Goal: Task Accomplishment & Management: Use online tool/utility

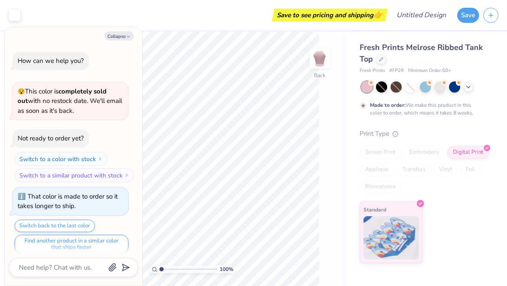
scroll to position [5, 0]
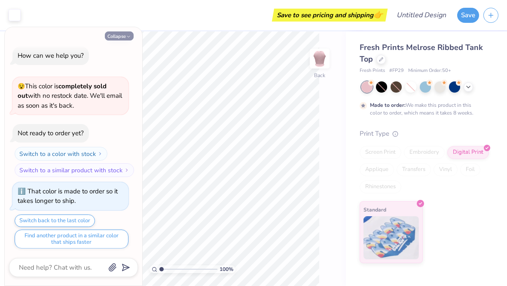
click at [119, 32] on button "Collapse" at bounding box center [119, 35] width 29 height 9
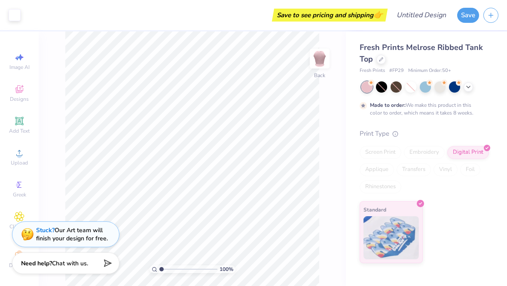
click at [377, 63] on div "Fresh Prints Melrose Ribbed Tank Top" at bounding box center [425, 53] width 130 height 23
click at [377, 62] on div "Fresh Prints Melrose Ribbed Tank Top" at bounding box center [425, 53] width 130 height 23
click at [380, 60] on icon at bounding box center [381, 58] width 3 height 3
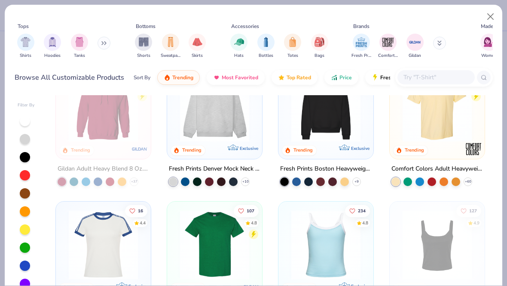
scroll to position [26, 0]
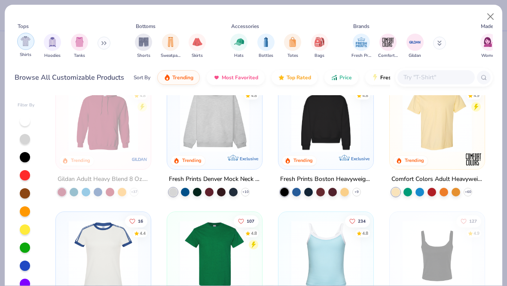
click at [18, 40] on div "filter for Shirts" at bounding box center [25, 41] width 17 height 17
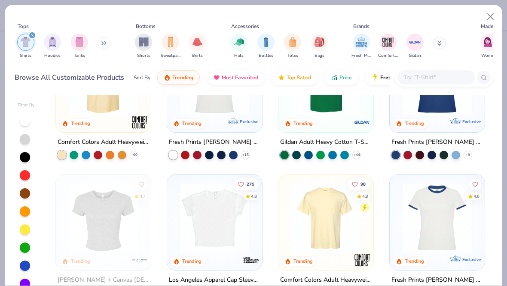
scroll to position [62, 0]
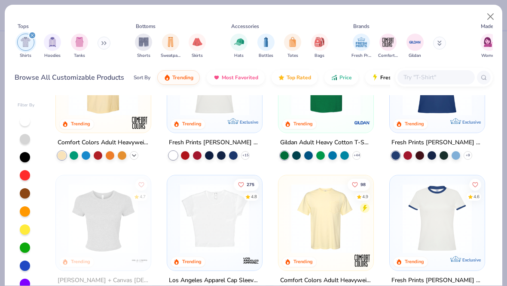
click at [138, 156] on icon at bounding box center [134, 155] width 7 height 7
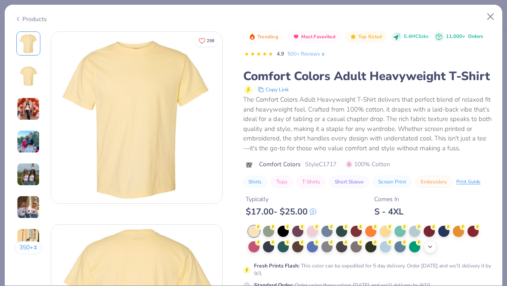
click at [431, 245] on icon at bounding box center [430, 246] width 7 height 7
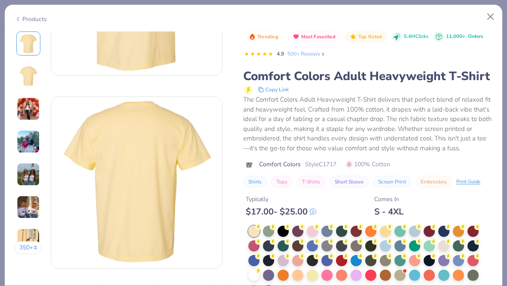
scroll to position [128, 0]
click at [256, 272] on div at bounding box center [254, 273] width 11 height 11
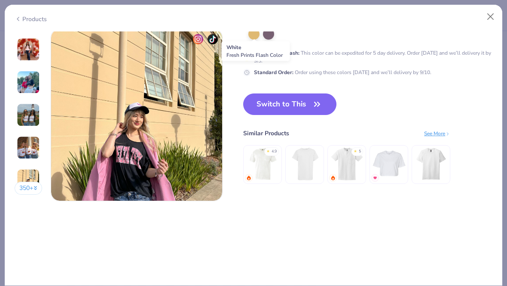
scroll to position [1147, 0]
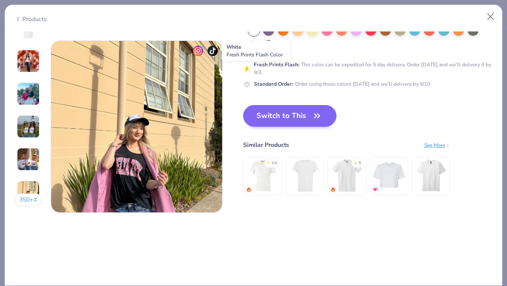
click at [302, 122] on button "Switch to This" at bounding box center [289, 115] width 93 height 21
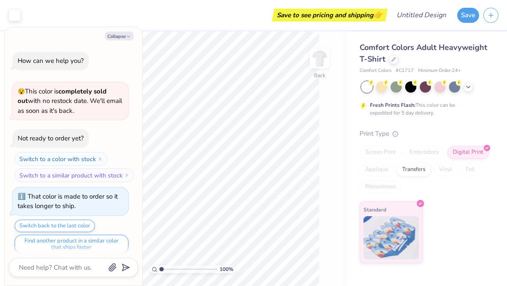
scroll to position [47, 0]
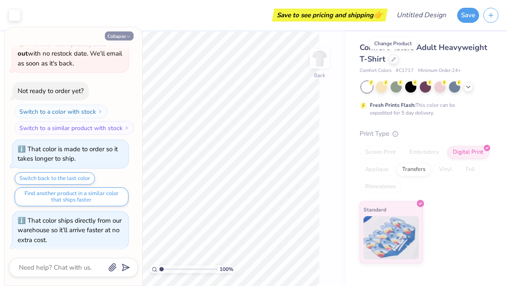
click at [123, 35] on button "Collapse" at bounding box center [119, 35] width 29 height 9
type textarea "x"
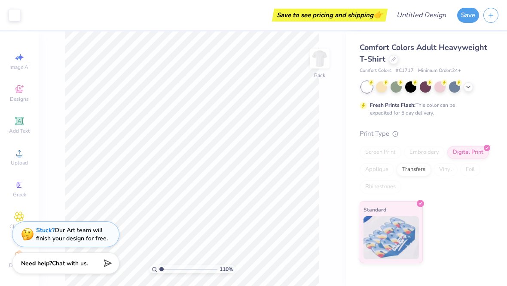
type input "1"
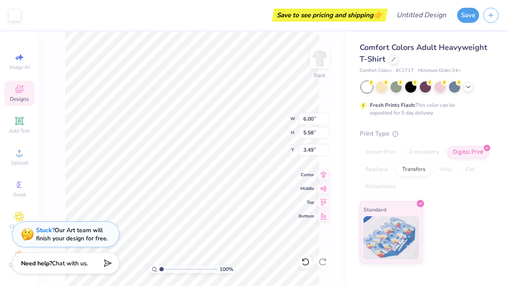
type input "3.00"
type input "11.45"
type input "10.64"
type input "2.38"
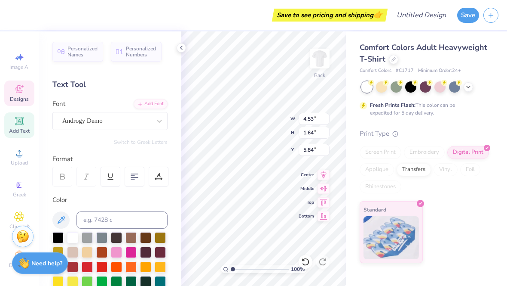
scroll to position [0, 0]
type textarea "S"
type textarea "Student"
type input "5.79"
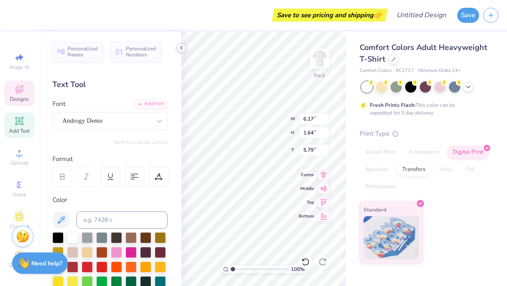
click at [179, 51] on icon at bounding box center [181, 47] width 7 height 7
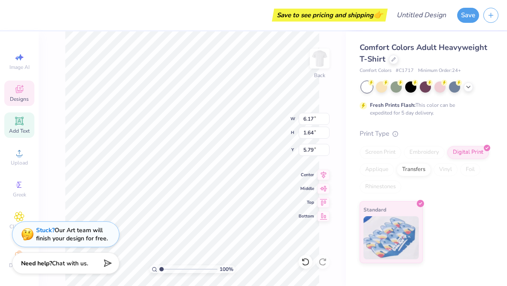
click at [166, 269] on input "range" at bounding box center [189, 269] width 58 height 8
type input "1.86"
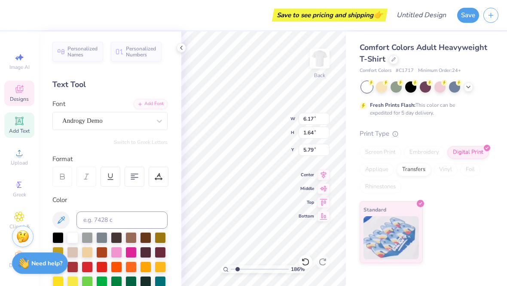
type input "5.50"
type input "1.46"
type input "5.88"
type textarea "K"
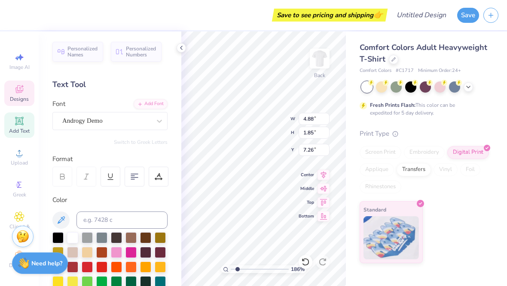
scroll to position [0, 1]
type textarea "Council"
click at [181, 49] on icon at bounding box center [181, 47] width 7 height 7
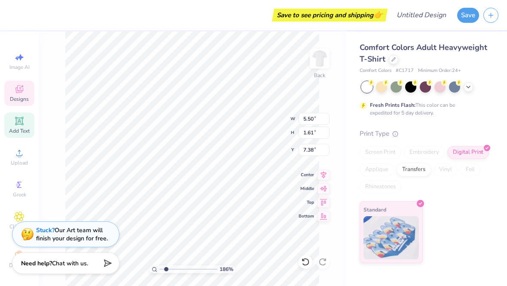
type input "5.50"
type input "1.61"
type input "7.38"
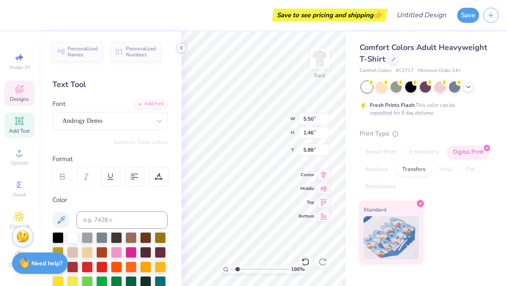
type input "11.45"
type input "10.64"
type input "2.38"
click at [179, 46] on icon at bounding box center [181, 47] width 7 height 7
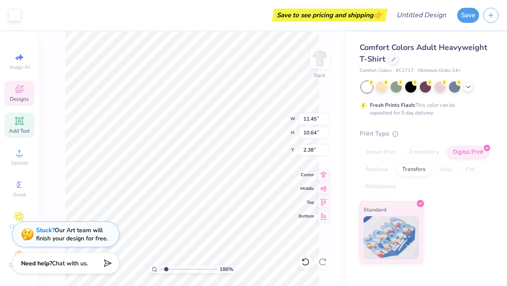
type input "5.50"
type input "1.61"
type input "7.38"
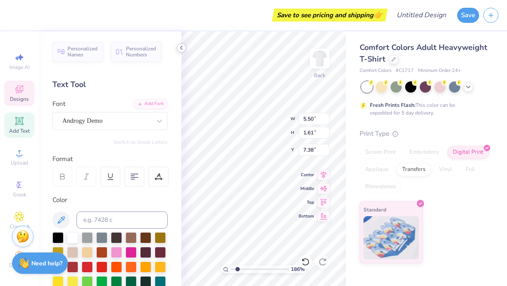
type input "5.15"
type input "1.50"
type input "7.34"
click at [181, 47] on icon at bounding box center [181, 47] width 7 height 7
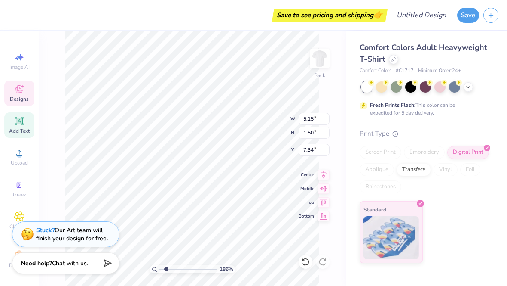
type input "1.18"
type input "0.43"
type input "6.14"
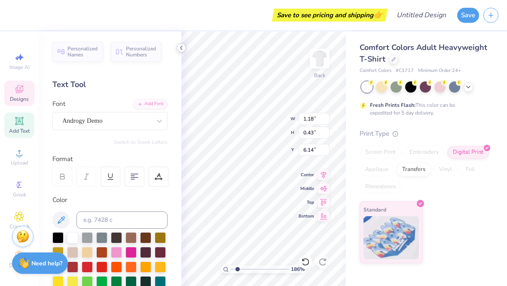
type input "5.50"
type input "1.46"
type input "5.88"
type input "5.09"
type input "1.35"
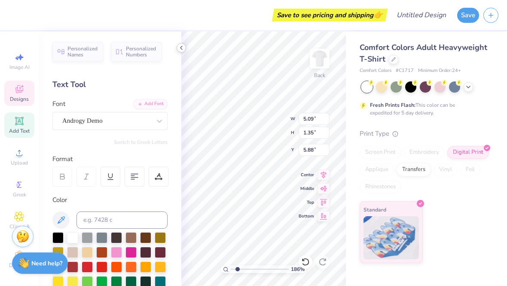
type input "5.93"
type input "1.18"
type input "0.43"
type input "6.14"
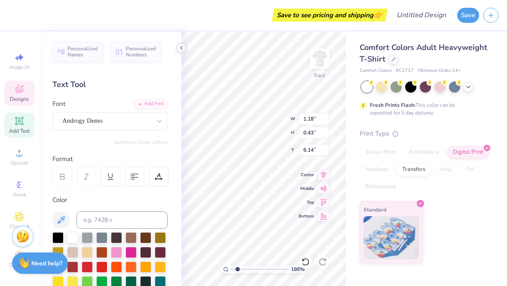
type textarea "s"
type textarea "ND"
type input "11.45"
type input "10.64"
type input "2.38"
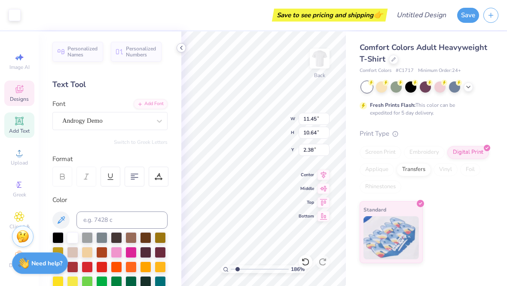
type input "0.75"
type input "0.43"
type input "6.61"
type input "3.64"
type input "11.45"
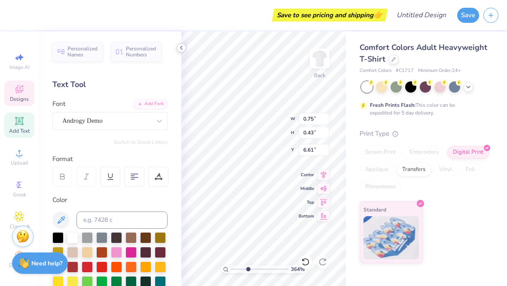
type input "10.64"
click at [302, 261] on icon at bounding box center [305, 261] width 9 height 9
type input "2.38"
click at [179, 49] on icon at bounding box center [181, 47] width 7 height 7
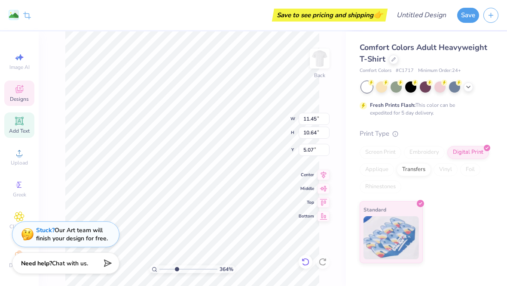
click at [304, 257] on icon at bounding box center [305, 261] width 9 height 9
click at [301, 264] on icon at bounding box center [305, 261] width 9 height 9
type input "2.38"
click at [177, 271] on input "range" at bounding box center [189, 269] width 58 height 8
click at [165, 268] on input "range" at bounding box center [189, 269] width 58 height 8
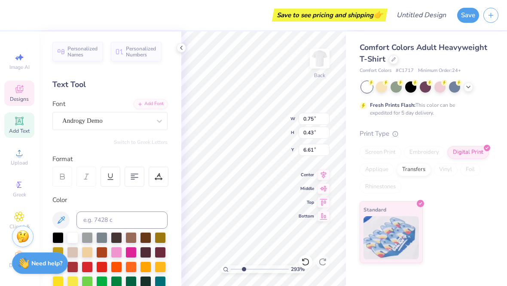
type input "2.93043149816269"
type input "5.09"
type input "1.35"
type input "5.93"
type input "2.93043149816269"
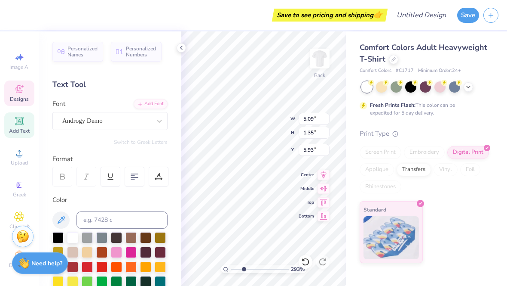
type input "0.75"
type input "0.43"
type input "6.61"
type input "2.93043149816269"
type textarea "1"
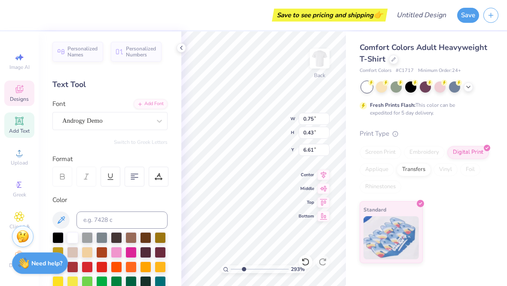
scroll to position [0, 0]
type textarea "25-26"
type input "2.93043149816269"
type input "11.45"
type input "10.64"
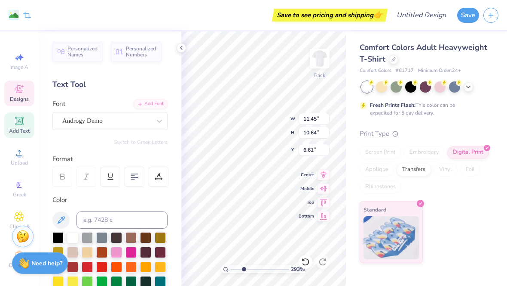
type input "2.77"
click at [181, 49] on icon at bounding box center [181, 47] width 7 height 7
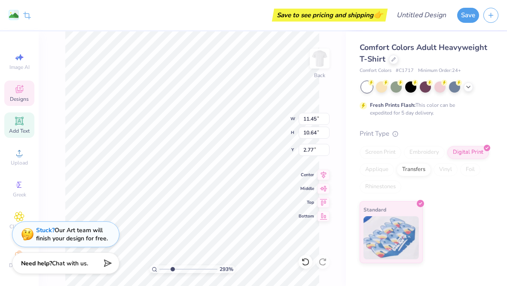
type input "2.93043149816269"
type input "2.22"
click at [306, 261] on icon at bounding box center [305, 261] width 9 height 9
type input "2.93043149816269"
type input "2.77"
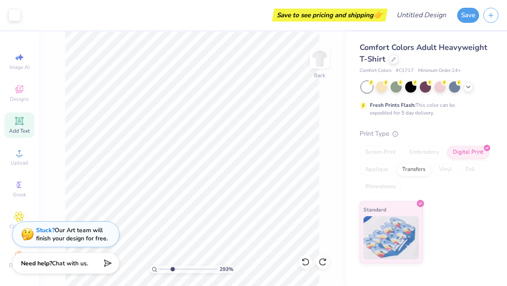
click at [153, 267] on circle at bounding box center [154, 269] width 4 height 4
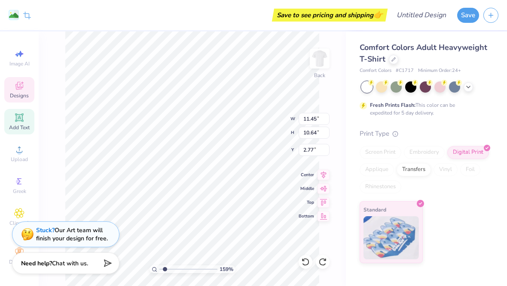
scroll to position [10, 0]
click at [13, 17] on image at bounding box center [13, 16] width 9 height 9
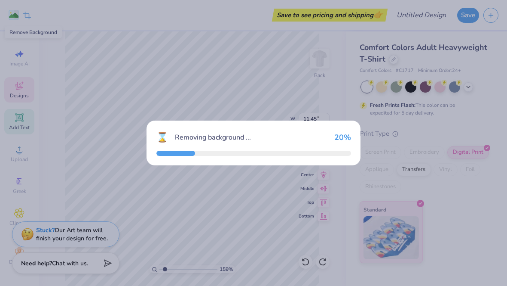
click at [13, 21] on div "⌛ Removing background ... 20 %" at bounding box center [253, 143] width 507 height 286
click at [350, 130] on div "⌛ Removing background ... 100 %" at bounding box center [254, 137] width 195 height 14
click at [311, 83] on div "⌛ Removing background ... 100 %" at bounding box center [253, 143] width 507 height 286
click at [462, 122] on div "⌛ Removing background ... 100 %" at bounding box center [253, 143] width 507 height 286
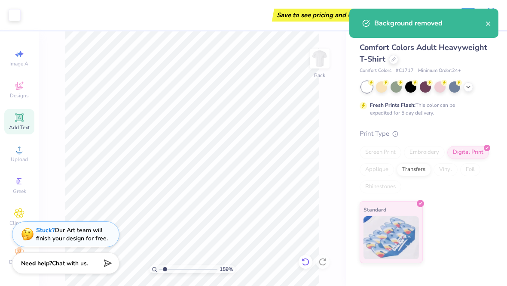
click at [306, 261] on icon at bounding box center [305, 261] width 9 height 9
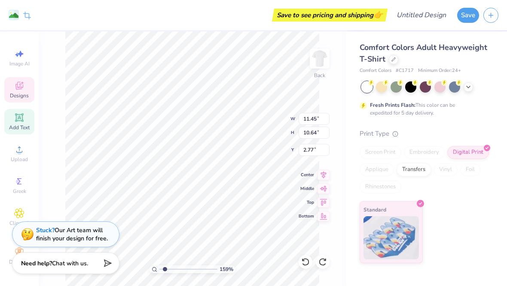
click at [16, 92] on span "Designs" at bounding box center [19, 95] width 19 height 7
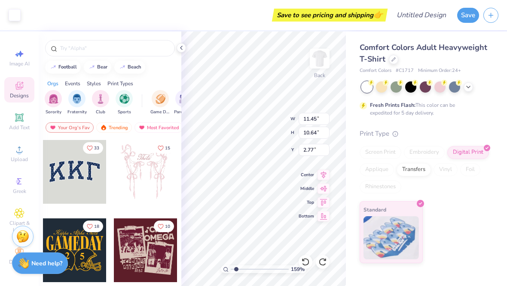
type input "1.59265255117377"
type input "11.45"
type input "10.64"
type input "2.77"
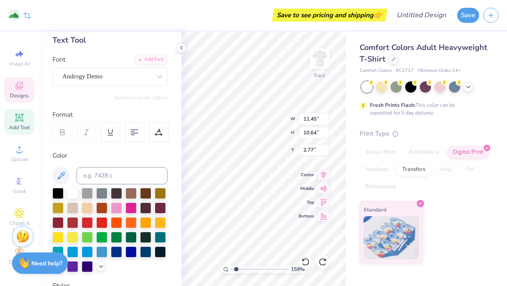
scroll to position [57, 0]
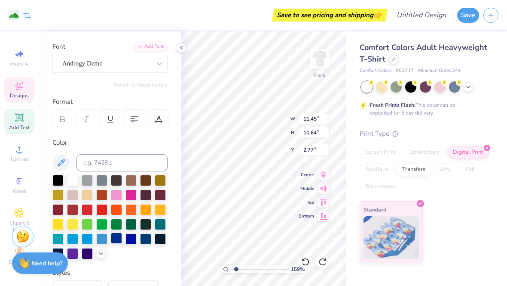
click at [115, 239] on div at bounding box center [116, 237] width 11 height 11
click at [304, 261] on icon at bounding box center [305, 261] width 9 height 9
click at [306, 260] on icon at bounding box center [305, 261] width 9 height 9
click at [326, 261] on icon at bounding box center [323, 261] width 9 height 9
click at [181, 49] on icon at bounding box center [181, 47] width 7 height 7
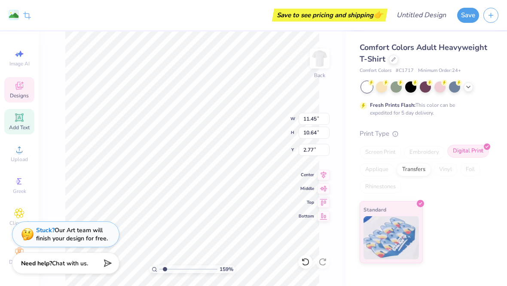
click at [461, 147] on div "Digital Print" at bounding box center [469, 150] width 42 height 13
click at [485, 153] on div "Digital Print" at bounding box center [469, 150] width 42 height 13
click at [487, 154] on div "Digital Print" at bounding box center [469, 150] width 42 height 13
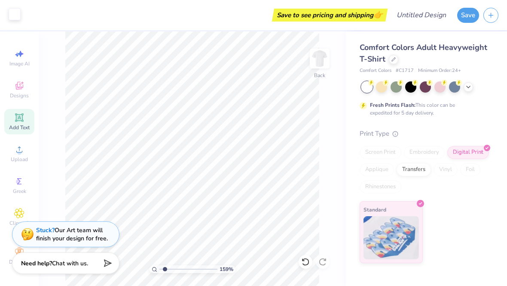
click at [14, 9] on div at bounding box center [15, 14] width 12 height 12
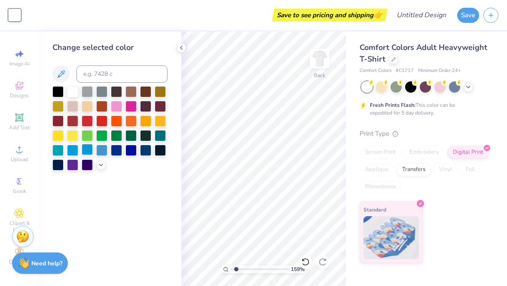
click at [82, 150] on div at bounding box center [87, 149] width 11 height 11
click at [306, 262] on icon at bounding box center [305, 261] width 9 height 9
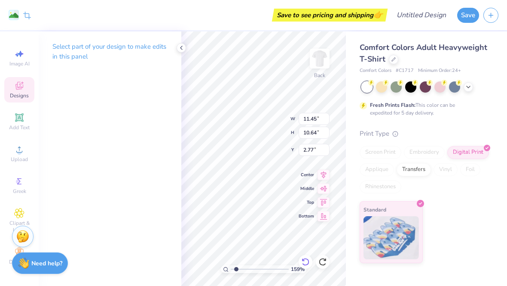
type input "1.59265255117377"
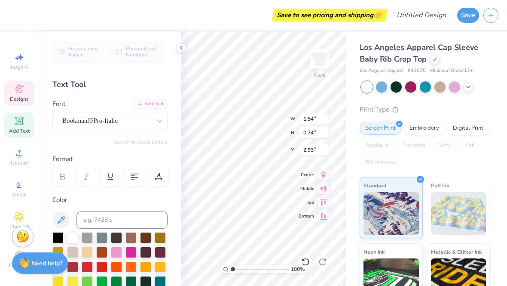
type input "1.68"
type input "1.15"
type input "2.50"
type input "1.84496811456726"
type textarea "e"
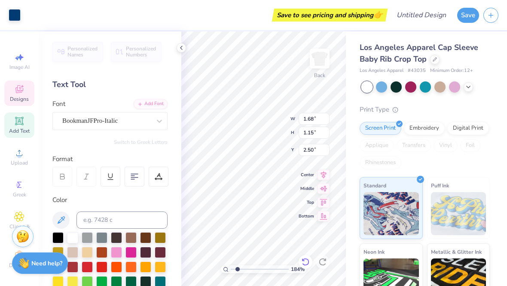
click at [304, 267] on div at bounding box center [306, 262] width 14 height 14
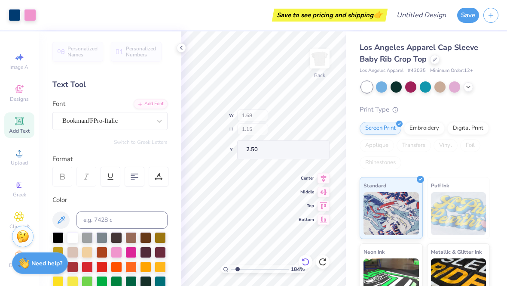
click at [304, 267] on div at bounding box center [306, 262] width 14 height 14
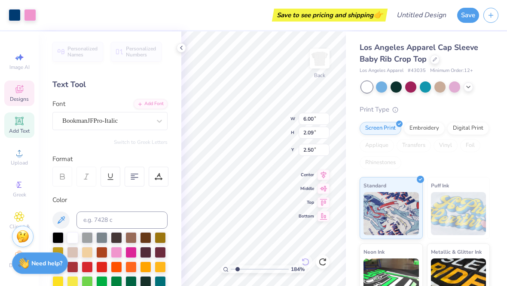
type input "1.84496811456726"
type input "1.54"
type input "0.74"
type input "2.93"
type input "1.84496811456726"
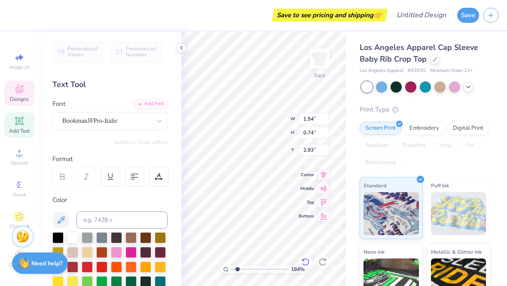
scroll to position [0, 1]
type textarea "Student"
type input "1.84496811456726"
type input "5.06"
type input "1.84496811456726"
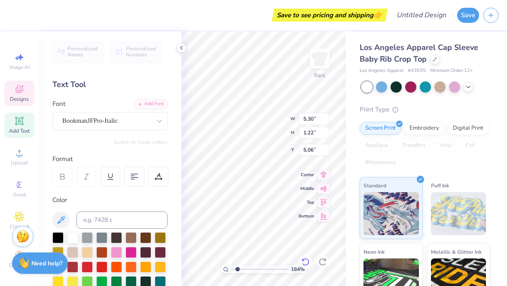
type input "1.68"
type input "1.15"
type input "2.50"
type input "1.84496811456726"
type input "2.72"
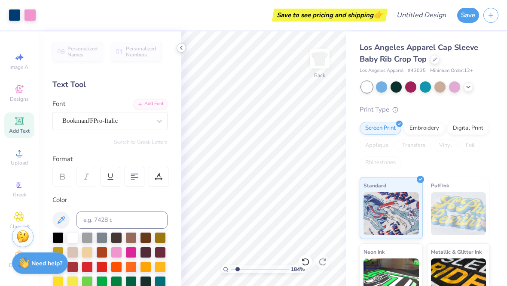
click at [178, 49] on icon at bounding box center [181, 47] width 7 height 7
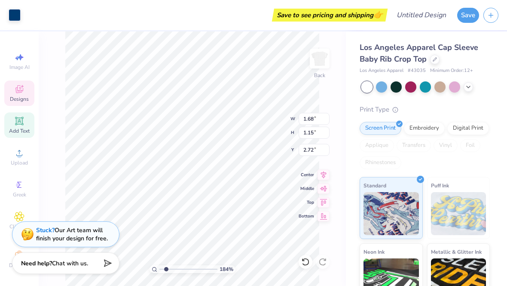
click at [13, 138] on div "Add Text" at bounding box center [19, 124] width 30 height 25
type input "1.84496811456726"
type input "4.03"
type input "1.17"
type input "6.17"
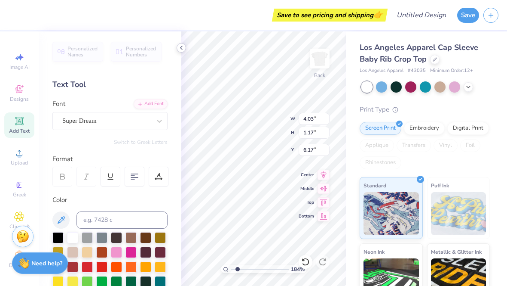
click at [178, 49] on div at bounding box center [181, 47] width 9 height 9
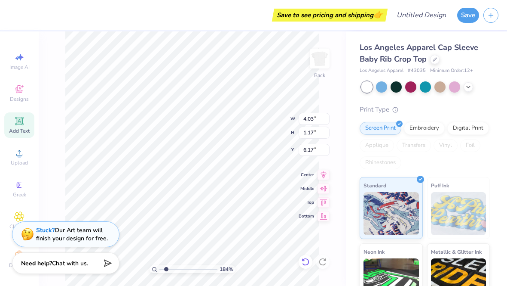
click at [305, 262] on icon at bounding box center [305, 261] width 9 height 9
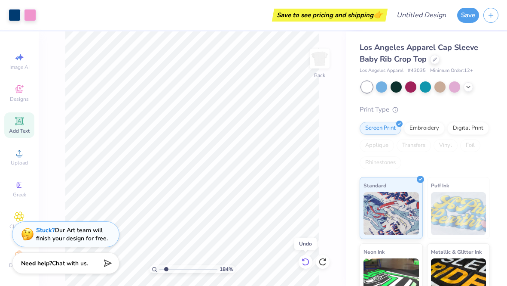
click at [305, 268] on div at bounding box center [306, 262] width 14 height 14
click at [322, 257] on icon at bounding box center [323, 261] width 9 height 9
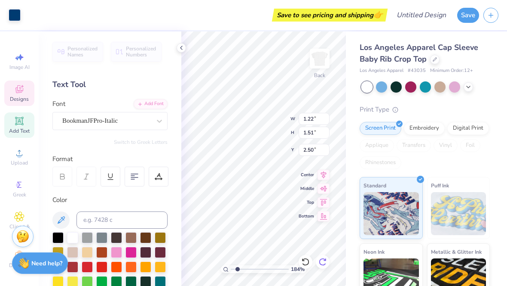
type input "1.84496811456726"
type input "1.54"
type input "0.74"
type input "2.92"
type input "1.84496811456726"
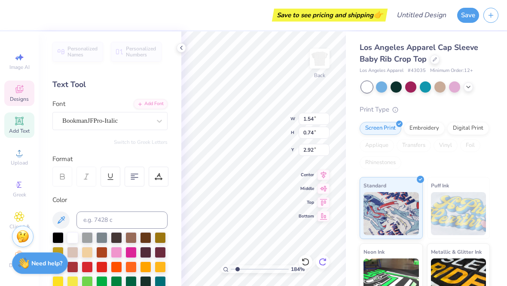
scroll to position [0, 0]
type textarea "e"
type textarea "S"
type textarea "Council"
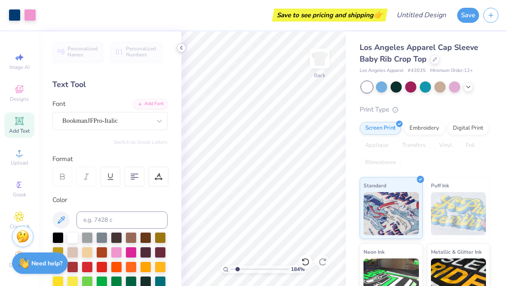
click at [179, 46] on icon at bounding box center [181, 47] width 7 height 7
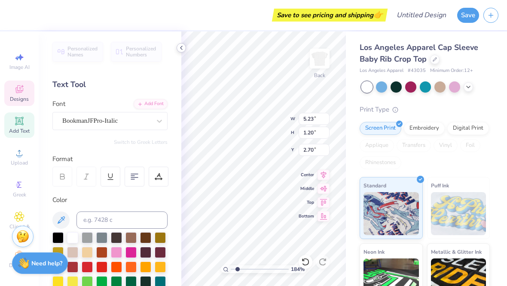
type input "1.84496811456726"
type input "6.28"
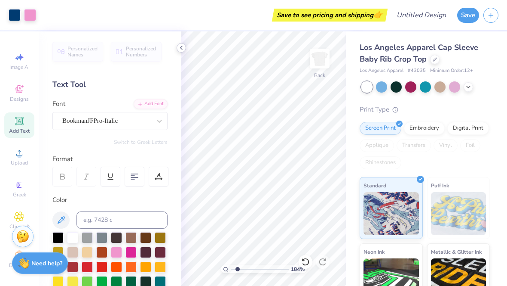
click at [181, 48] on icon at bounding box center [181, 47] width 7 height 7
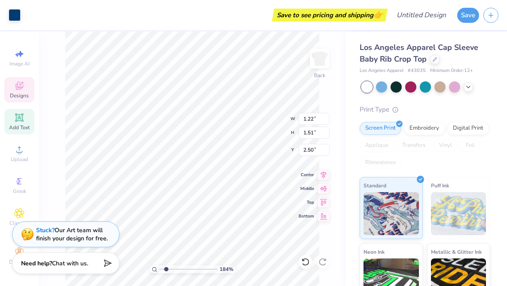
scroll to position [10, 0]
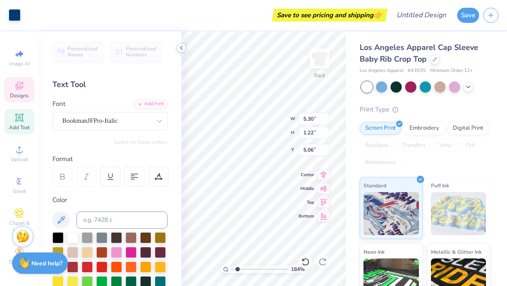
type input "1.84496811456726"
type input "1.60"
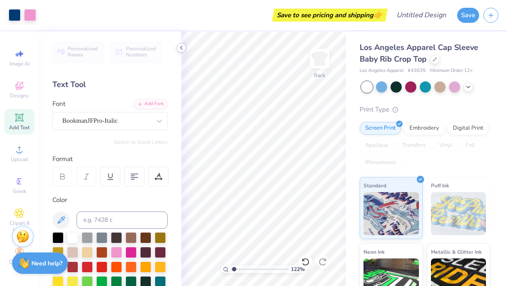
click at [183, 43] on div at bounding box center [181, 47] width 9 height 9
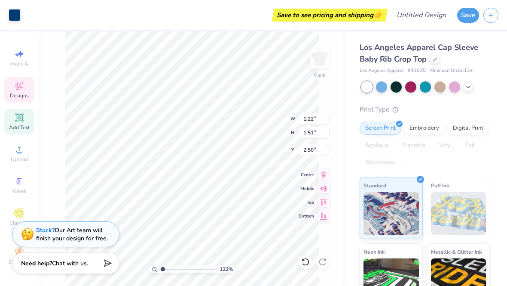
type input "1.21937518445303"
type input "10.38"
type input "1.21937518445303"
type input "11.14"
type input "1.21937518445303"
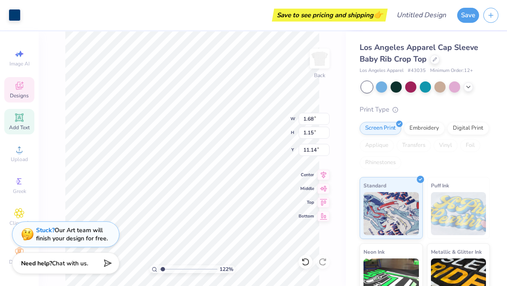
type input "5.30"
type input "1.22"
type input "1.60"
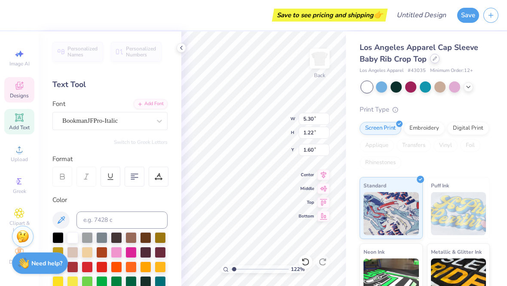
click at [433, 61] on div at bounding box center [434, 58] width 9 height 9
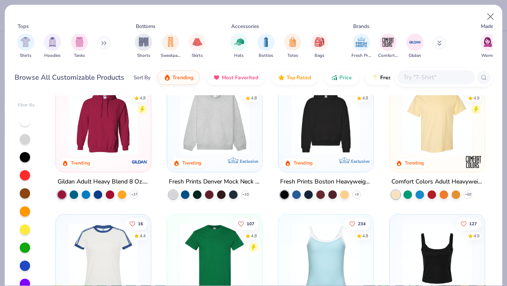
scroll to position [32, 0]
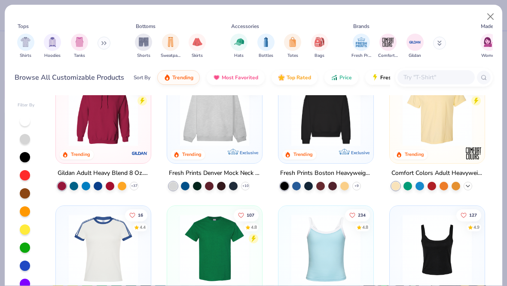
click at [465, 189] on div "296 4.9 Trending Comfort Colors Adult Heavyweight T-Shirt + 60" at bounding box center [438, 129] width 96 height 123
click at [470, 185] on icon at bounding box center [468, 185] width 7 height 7
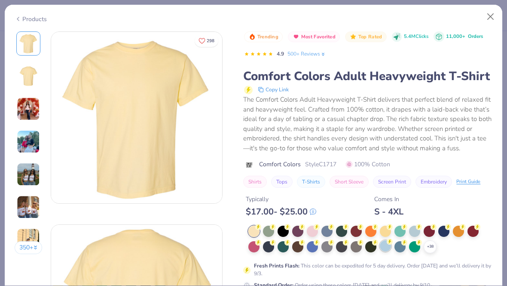
click at [387, 249] on div at bounding box center [385, 245] width 11 height 11
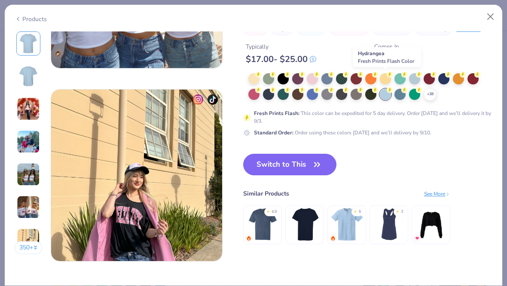
scroll to position [1115, 0]
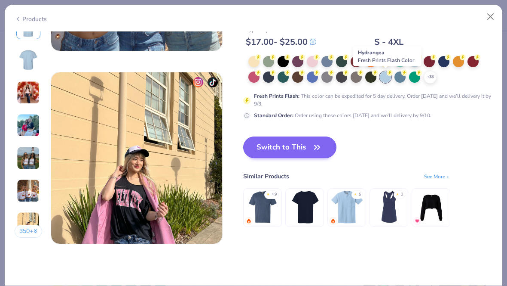
click at [313, 150] on icon "button" at bounding box center [317, 147] width 12 height 12
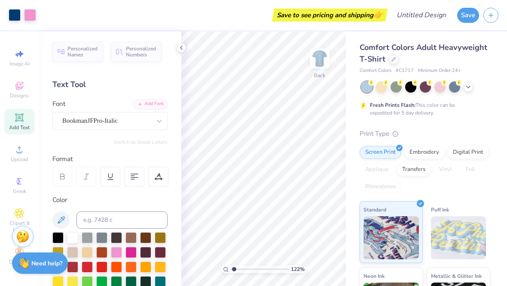
click at [175, 45] on div "Personalized Names Personalized Numbers Text Tool Add Font Font BookmanJFPro-It…" at bounding box center [110, 158] width 143 height 254
click at [179, 47] on icon at bounding box center [181, 47] width 7 height 7
click at [179, 50] on icon at bounding box center [181, 47] width 7 height 7
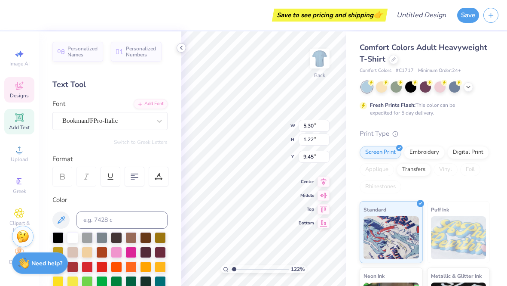
type input "1.21937518445303"
type input "7.08"
type input "1.21937518445303"
type input "4.97"
type input "1.21937518445303"
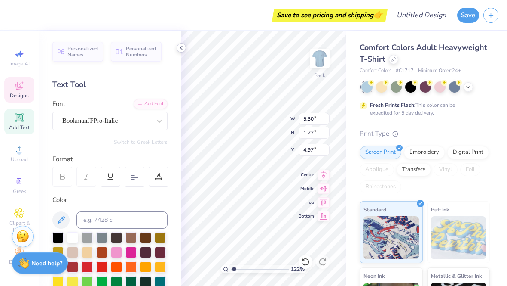
type input "5.23"
type input "1.20"
type input "14.13"
type input "1.21937518445303"
type input "5.00"
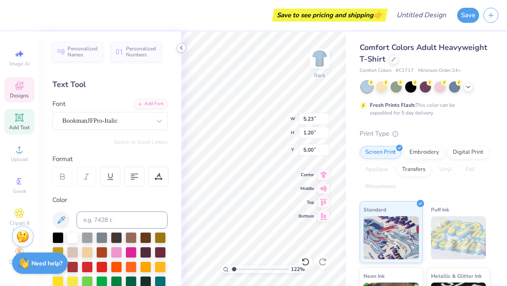
type input "1.21937518445303"
type input "5.30"
type input "1.22"
type input "4.97"
type input "1.21937518445303"
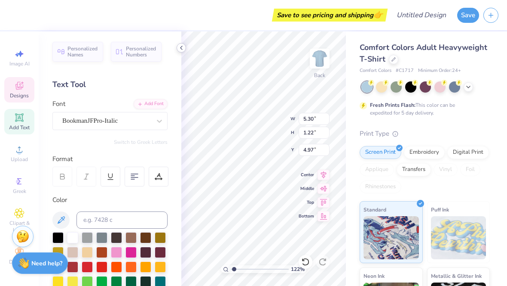
type input "5.23"
type input "1.20"
type input "5.00"
type input "1.21937518445303"
type input "4.97"
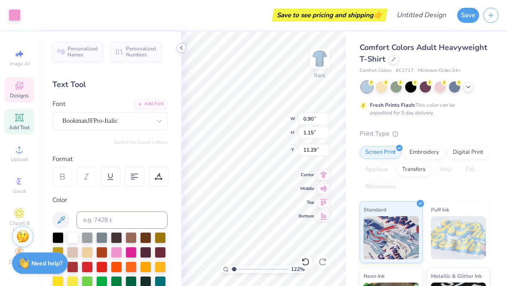
type input "1.21937518445303"
type input "1.10"
type input "1.41"
type input "11.03"
type input "2.22249059322058"
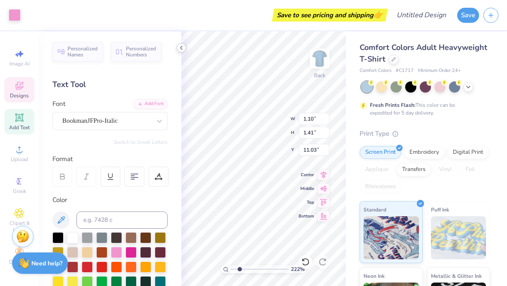
type input "5.57"
type input "2.22249059322058"
type input "1.10"
type input "1.41"
type input "5.57"
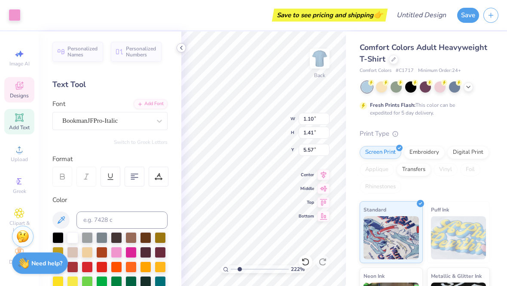
type input "2.22249059322058"
type input "1.08"
type input "1.24"
type input "5.66"
type input "2.22249059322058"
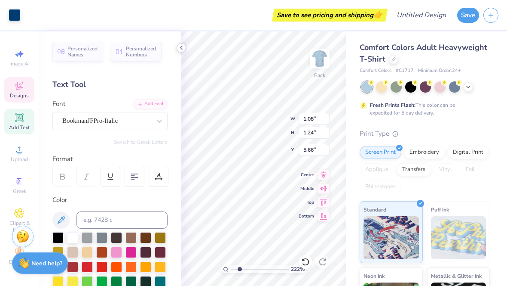
type input "5.23"
type input "1.20"
type input "4.97"
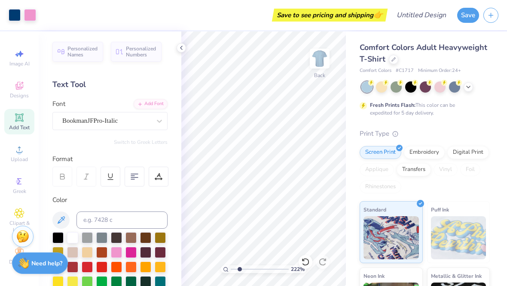
click at [175, 48] on div "Personalized Names Personalized Numbers Text Tool Add Font Font BookmanJFPro-It…" at bounding box center [110, 158] width 143 height 254
click at [182, 46] on icon at bounding box center [181, 47] width 7 height 7
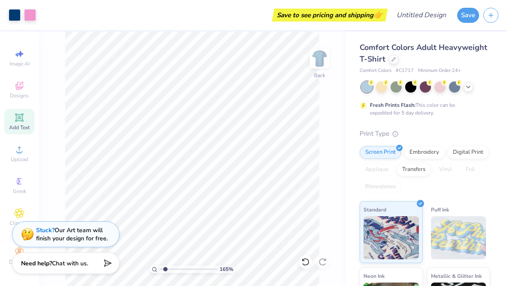
type input "1.72102741765898"
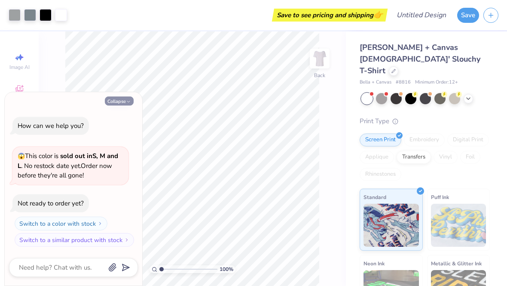
click at [127, 104] on icon "button" at bounding box center [128, 101] width 5 height 5
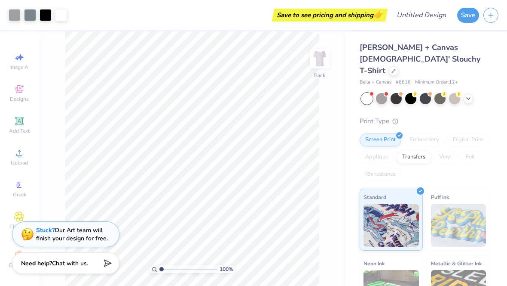
type textarea "x"
type input "0.78"
type input "0.67"
type input "4.96"
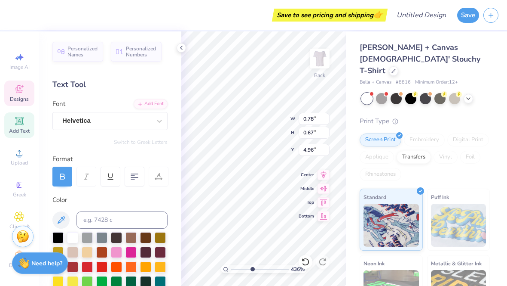
type input "4.35866307848582"
type textarea "9"
type textarea "26"
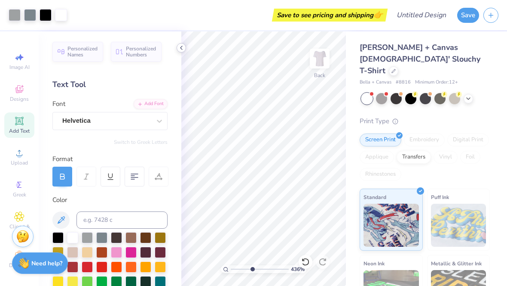
click at [180, 46] on icon at bounding box center [181, 47] width 7 height 7
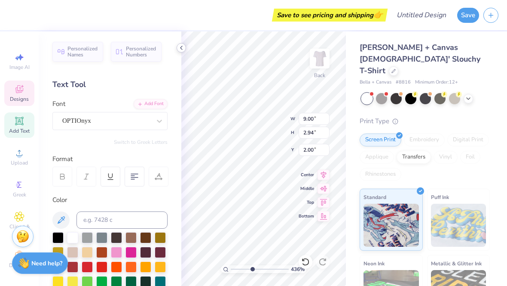
type input "4.35866307848582"
type input "2.38"
click at [183, 46] on icon at bounding box center [181, 47] width 7 height 7
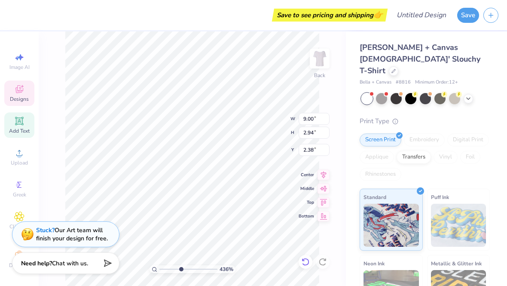
click at [307, 261] on icon at bounding box center [305, 261] width 9 height 9
type input "4.35866307848582"
type input "2.00"
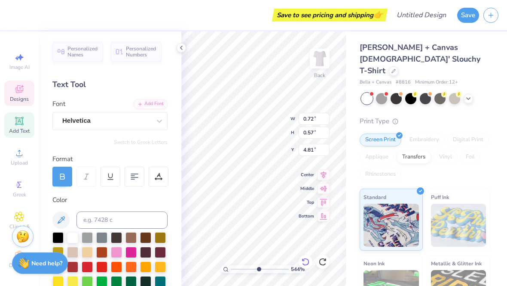
type input "5.44083329807102"
type input "3.43"
type input "3.99"
type input "5.44083329807102"
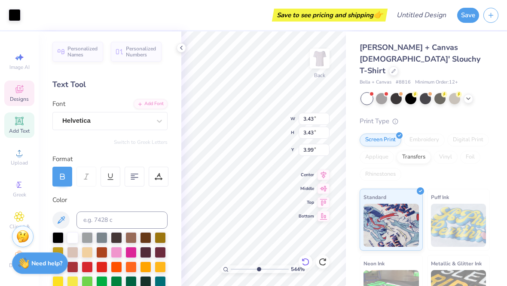
type input "0.72"
type input "0.57"
type input "4.81"
type input "5.44083329807102"
type textarea "1"
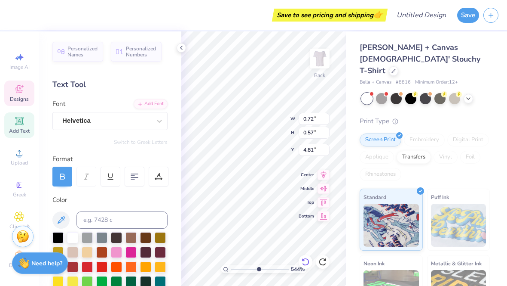
type textarea "25"
click at [181, 47] on icon at bounding box center [181, 47] width 7 height 7
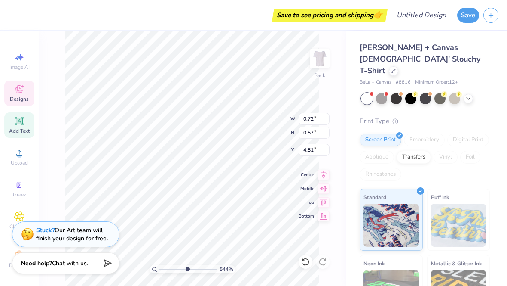
type input "5.44083329807102"
type input "0.79"
type input "0.58"
type input "4.80"
type input "5.44083329807102"
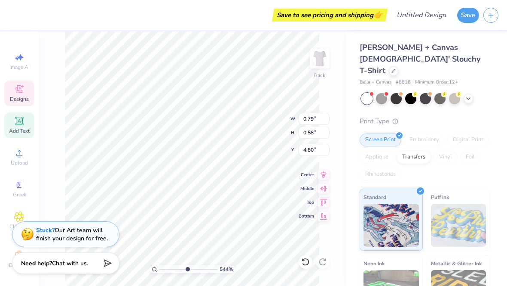
type input "1.48"
type input "0.35"
type input "7.24"
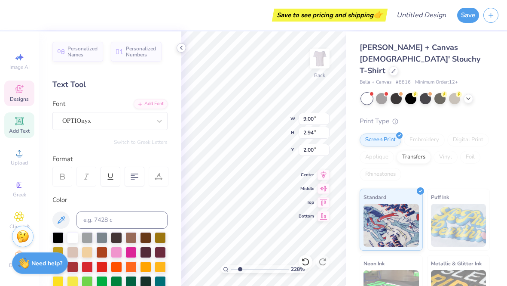
type input "2.2795412144197"
type textarea "A"
type textarea "STUDENT COUNCIL"
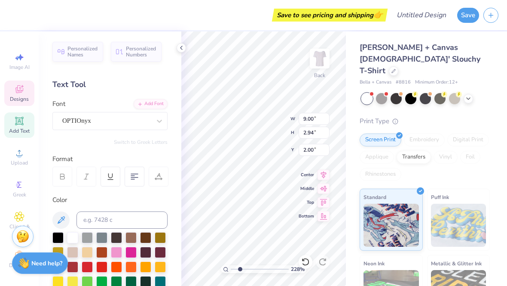
click at [175, 36] on div "Personalized Names Personalized Numbers Text Tool Add Font Font OPTIOnyx Switch…" at bounding box center [110, 158] width 143 height 254
click at [182, 49] on icon at bounding box center [181, 47] width 7 height 7
type input "1.44235283603603"
type input "1.86"
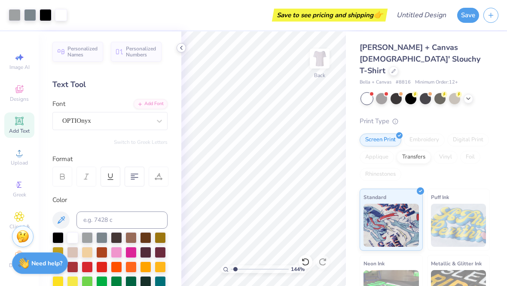
click at [177, 49] on div at bounding box center [181, 47] width 9 height 9
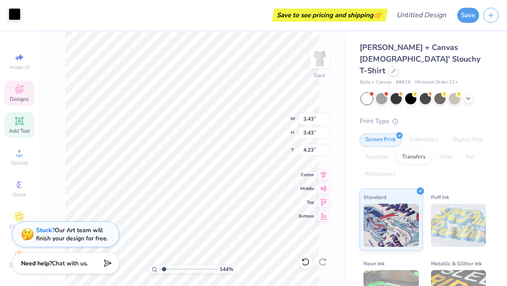
click at [11, 21] on div "Art colors" at bounding box center [10, 15] width 21 height 30
click at [21, 12] on div at bounding box center [15, 14] width 12 height 12
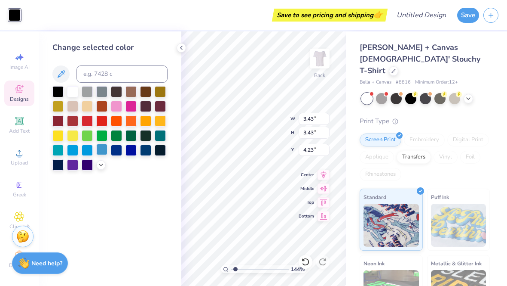
click at [105, 150] on div at bounding box center [101, 149] width 11 height 11
click at [132, 154] on div at bounding box center [131, 149] width 11 height 11
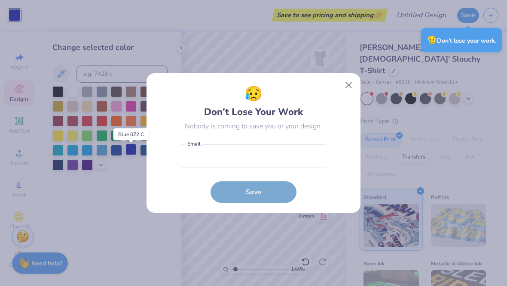
type input "1.44235283603603"
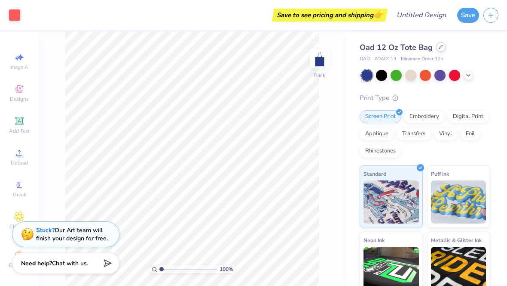
click at [438, 50] on div at bounding box center [440, 46] width 9 height 9
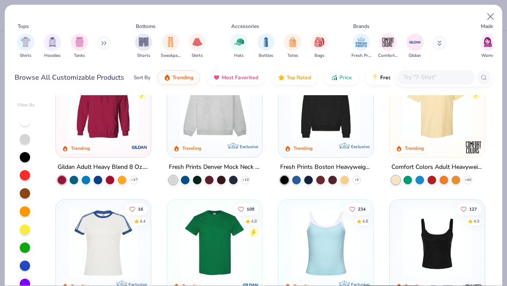
scroll to position [39, 0]
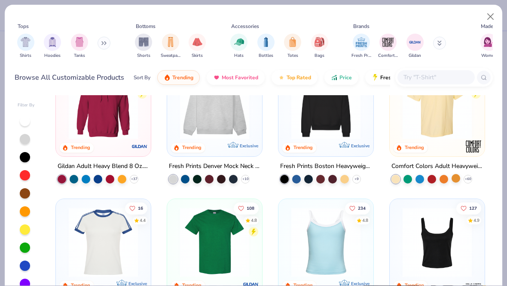
click at [461, 179] on div "+ 60" at bounding box center [432, 179] width 81 height 9
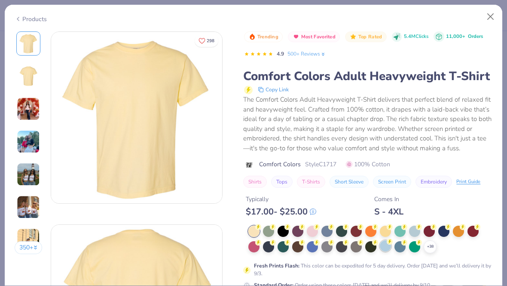
click at [387, 249] on div at bounding box center [385, 245] width 11 height 11
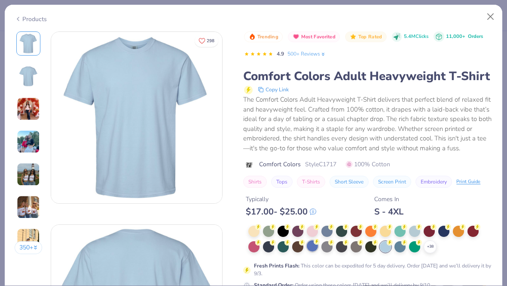
click at [261, 230] on circle at bounding box center [258, 227] width 6 height 6
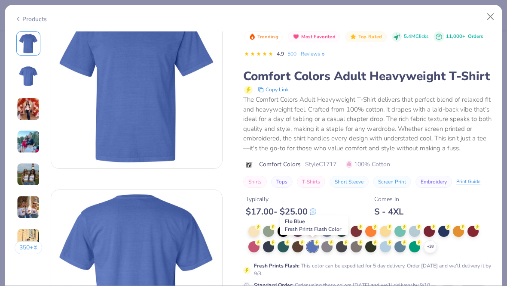
scroll to position [35, 0]
click at [389, 245] on div at bounding box center [385, 245] width 11 height 11
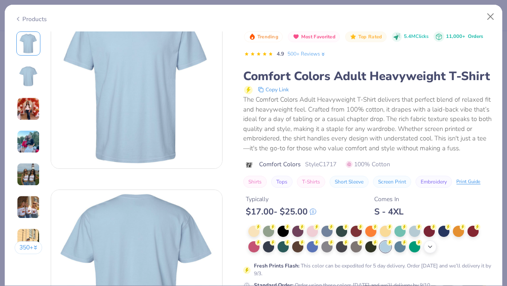
click at [436, 244] on div "+ 38" at bounding box center [430, 246] width 13 height 13
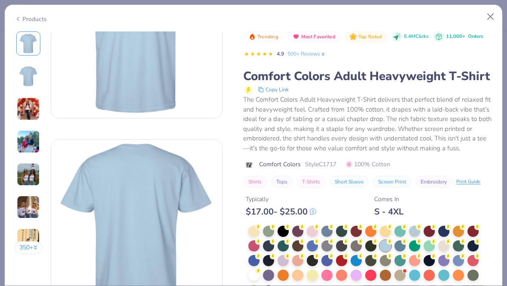
scroll to position [89, 0]
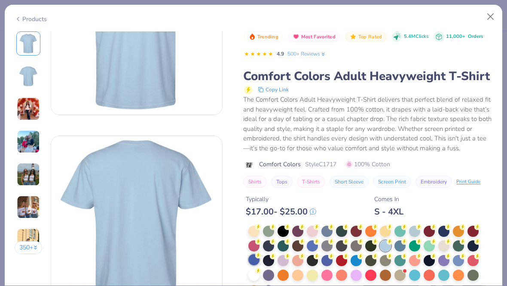
click at [253, 264] on div at bounding box center [254, 259] width 11 height 11
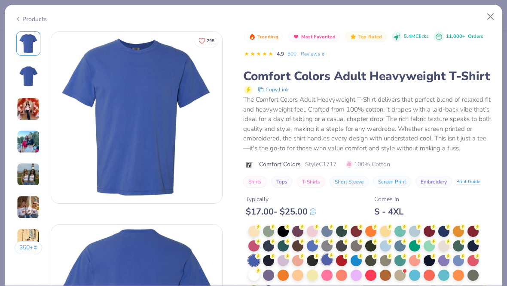
click at [261, 230] on circle at bounding box center [258, 227] width 6 height 6
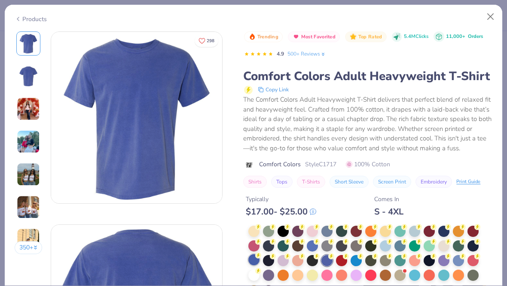
click at [255, 261] on div at bounding box center [254, 259] width 11 height 11
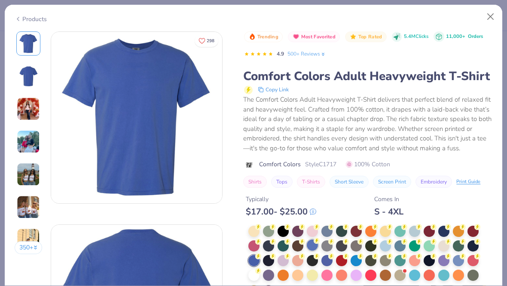
click at [311, 244] on div at bounding box center [312, 244] width 11 height 11
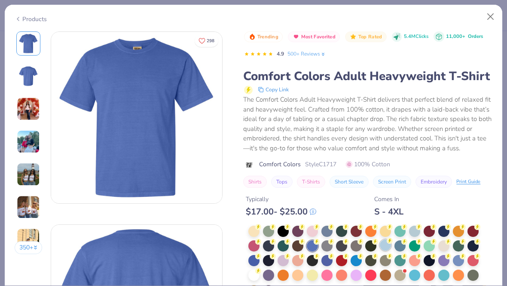
click at [385, 245] on div at bounding box center [385, 244] width 11 height 11
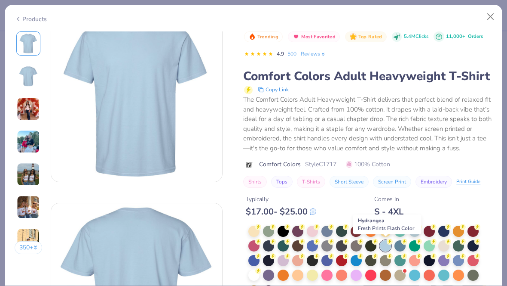
scroll to position [27, 0]
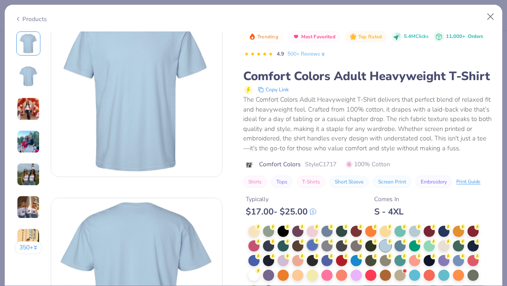
click at [261, 230] on circle at bounding box center [258, 227] width 6 height 6
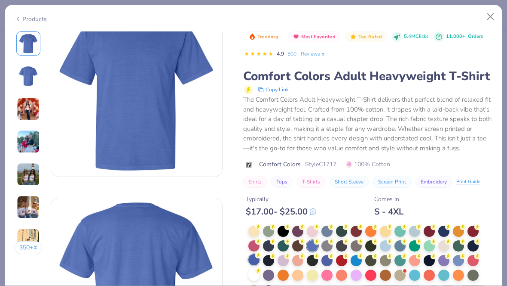
click at [257, 264] on div at bounding box center [254, 259] width 11 height 11
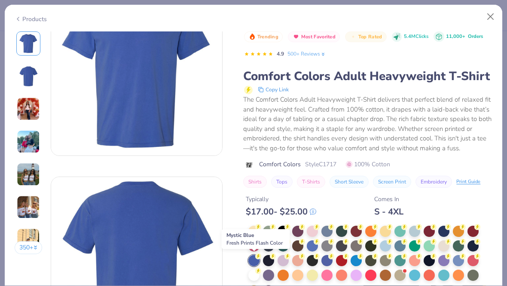
scroll to position [49, 0]
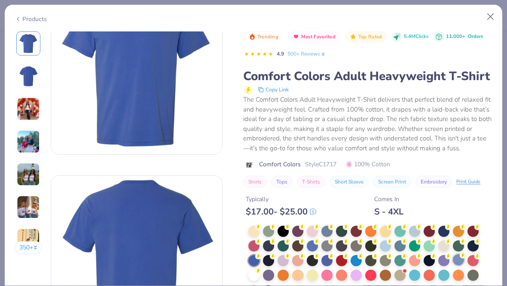
click at [458, 258] on div at bounding box center [458, 259] width 11 height 11
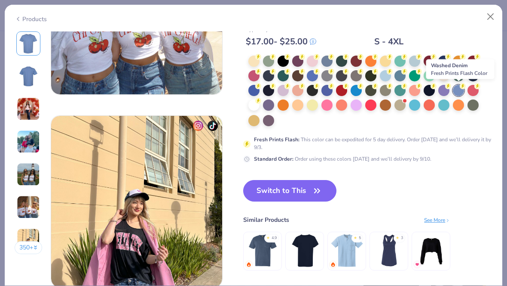
scroll to position [1074, 0]
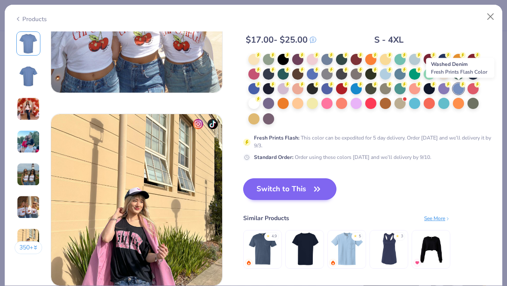
click at [327, 195] on button "Switch to This" at bounding box center [289, 188] width 93 height 21
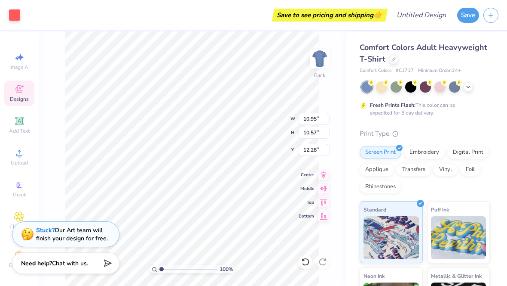
type input "3.99"
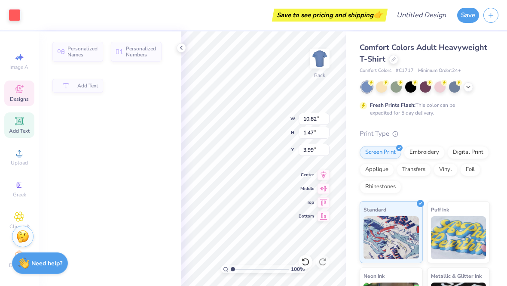
type input "10.82"
type input "1.47"
type input "5.07"
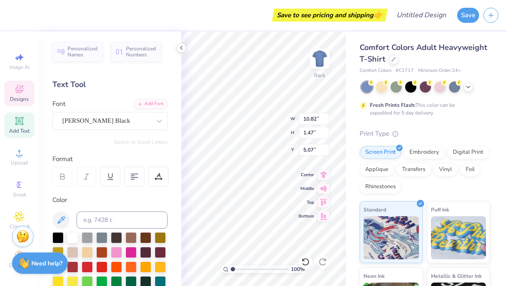
scroll to position [0, 0]
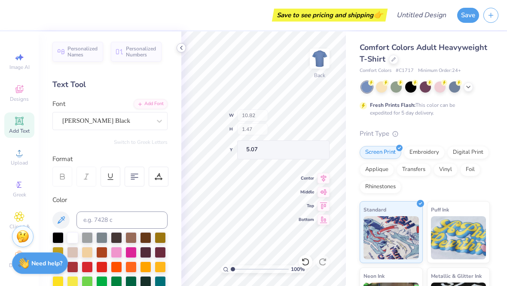
click at [177, 49] on div at bounding box center [181, 47] width 9 height 9
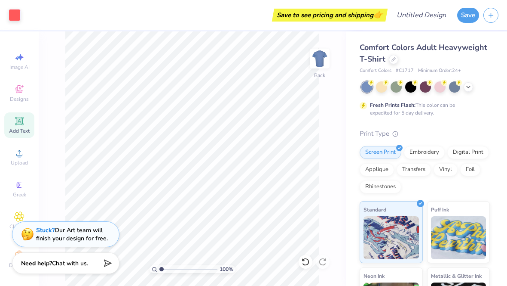
click at [314, 62] on img at bounding box center [320, 58] width 34 height 34
click at [325, 63] on img at bounding box center [320, 58] width 34 height 34
click at [316, 60] on img at bounding box center [320, 58] width 34 height 34
click at [316, 61] on img at bounding box center [320, 58] width 34 height 34
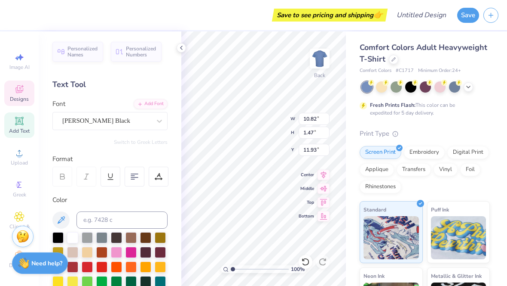
scroll to position [0, 1]
type textarea "C"
type textarea "R"
type textarea "r"
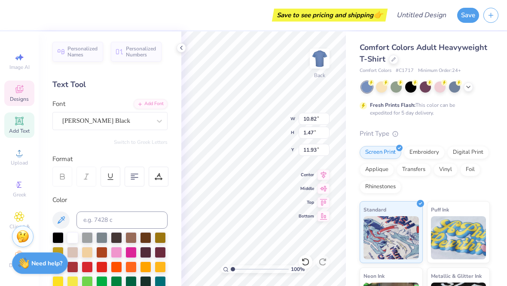
scroll to position [0, 1]
type textarea "REBELS"
type textarea "C"
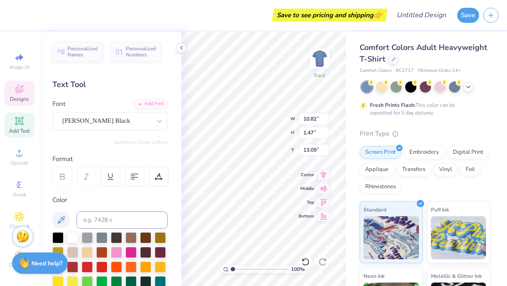
type textarea "REBELS"
click at [68, 242] on div at bounding box center [72, 236] width 11 height 11
click at [76, 238] on div at bounding box center [72, 236] width 11 height 11
type input "5.08"
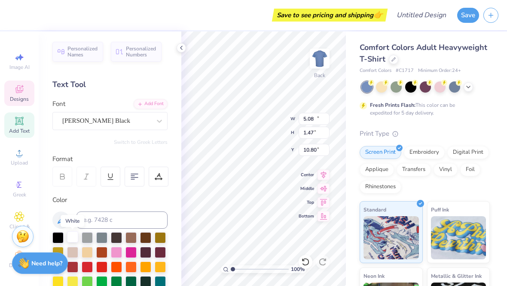
type input "1.27"
type input "13.15"
click at [68, 242] on div at bounding box center [72, 236] width 11 height 11
type input "1.46"
type input "11.93"
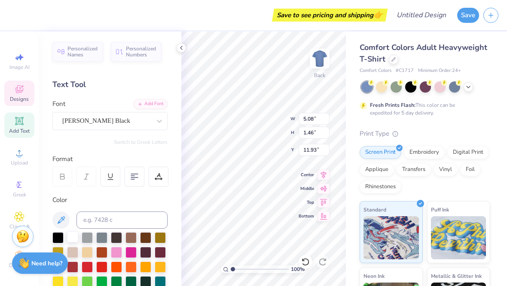
click at [74, 242] on div at bounding box center [72, 236] width 11 height 11
type input "10.82"
type input "1.47"
click at [76, 236] on div at bounding box center [72, 236] width 11 height 11
type input "6.23"
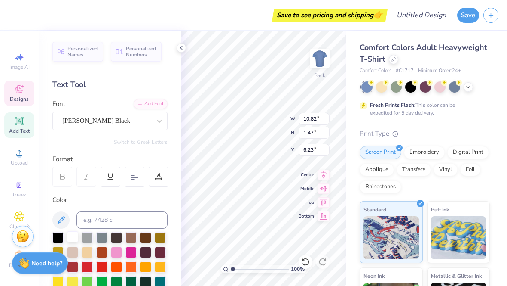
click at [73, 238] on div at bounding box center [72, 236] width 11 height 11
type input "10.85"
type input "1.50"
type input "8.50"
click at [71, 240] on div at bounding box center [72, 236] width 11 height 11
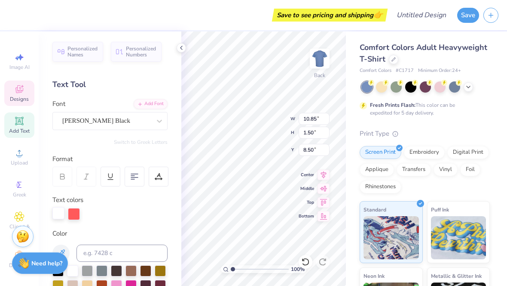
click at [59, 209] on div at bounding box center [58, 213] width 12 height 12
click at [75, 210] on div at bounding box center [74, 213] width 12 height 12
click at [73, 214] on div at bounding box center [74, 214] width 12 height 12
click at [76, 214] on div at bounding box center [74, 213] width 12 height 12
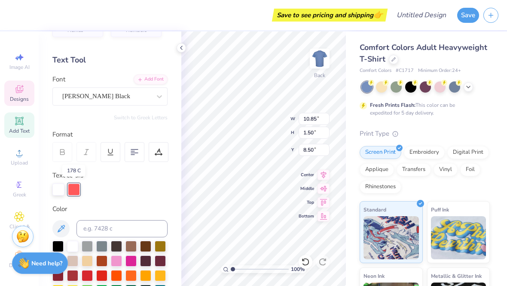
scroll to position [25, 0]
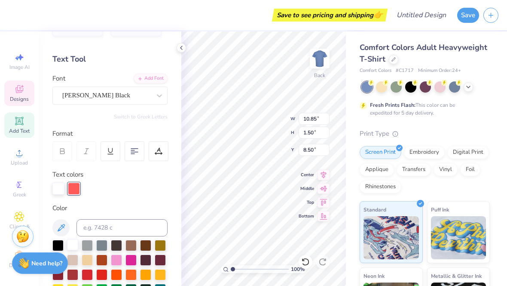
click at [72, 242] on div at bounding box center [72, 244] width 11 height 11
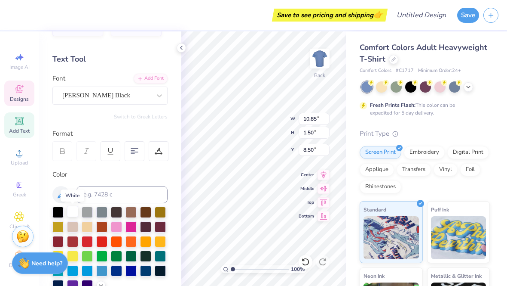
type input "10.82"
type input "1.47"
click at [71, 215] on div at bounding box center [72, 211] width 11 height 11
type input "3.99"
click at [71, 212] on div at bounding box center [72, 211] width 11 height 11
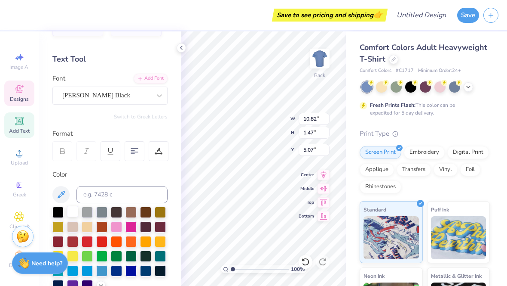
click at [67, 217] on div at bounding box center [72, 211] width 11 height 11
type textarea "C"
type textarea "REBELS"
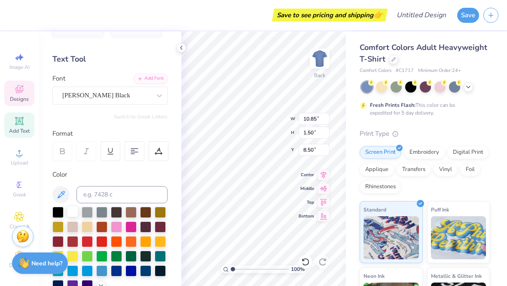
scroll to position [0, 1]
type textarea "C"
type textarea "REBELS"
type textarea "C"
type textarea "REBELS"
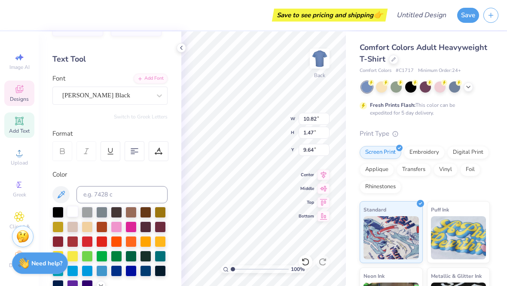
type input "7.36"
type textarea "C"
type textarea "REBELS"
type input "6.23"
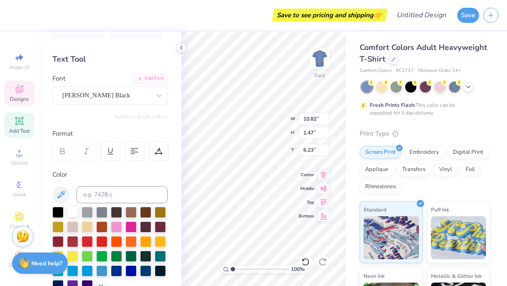
scroll to position [0, 0]
type textarea "C"
type textarea "REBELS"
type input "5.07"
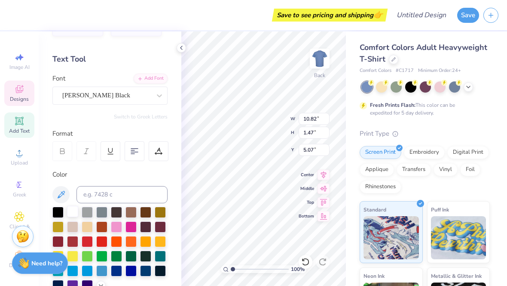
scroll to position [0, 0]
type textarea "A"
type textarea "REBELS"
type input "3.99"
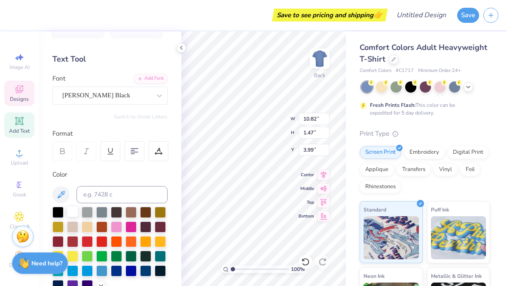
scroll to position [0, 0]
type textarea "C"
type textarea "REBELS"
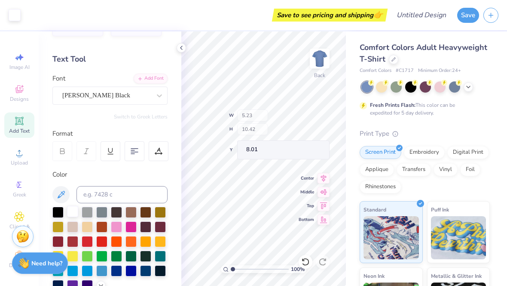
type input "8.01"
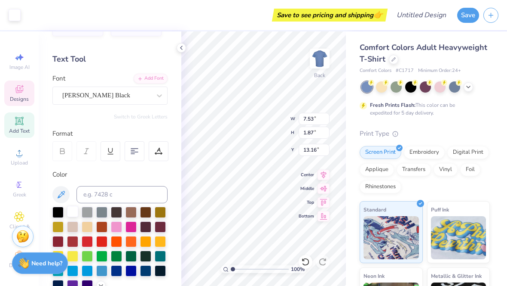
type input "7.53"
type input "1.87"
type input "13.16"
type input "7.23"
type input "4.04"
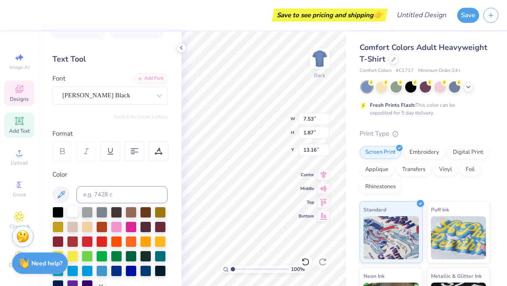
type input "12.10"
click at [427, 36] on div "Comfort Colors Adult Heavyweight T-Shirt Comfort Colors # C1717 Minimum Order: …" at bounding box center [426, 213] width 161 height 364
click at [301, 266] on div at bounding box center [306, 262] width 14 height 14
type input "7.53"
type input "1.87"
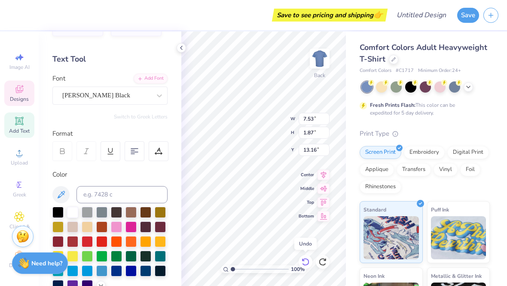
click at [304, 261] on icon at bounding box center [305, 261] width 9 height 9
type input "13.17"
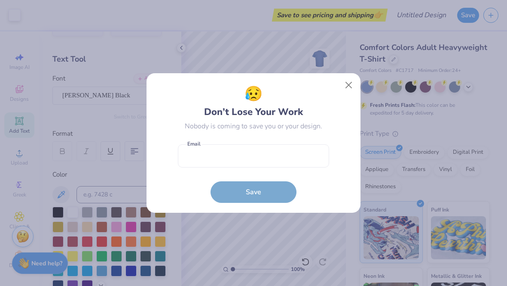
click at [342, 93] on div "😥 Don’t Lose Your Work Nobody is coming to save you or your design. Email is a …" at bounding box center [254, 143] width 195 height 120
click at [346, 83] on button "Close" at bounding box center [349, 85] width 16 height 16
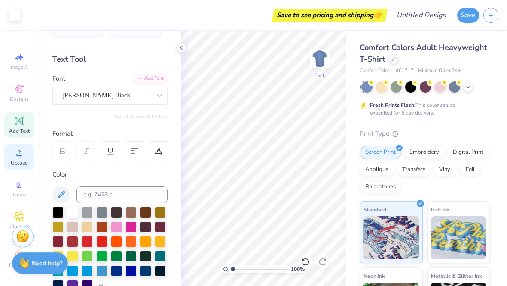
click at [15, 169] on div "Upload" at bounding box center [19, 156] width 30 height 25
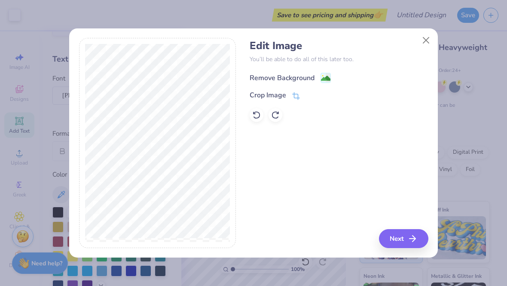
click at [326, 73] on rect at bounding box center [326, 78] width 10 height 10
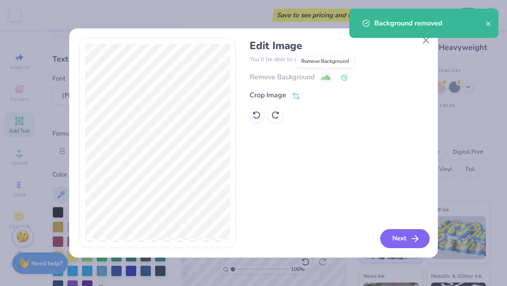
click at [415, 238] on line "button" at bounding box center [415, 238] width 6 height 0
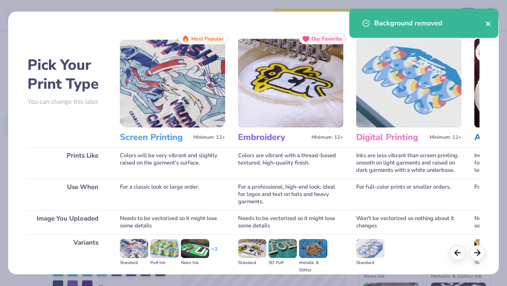
click at [487, 26] on icon "close" at bounding box center [489, 23] width 6 height 7
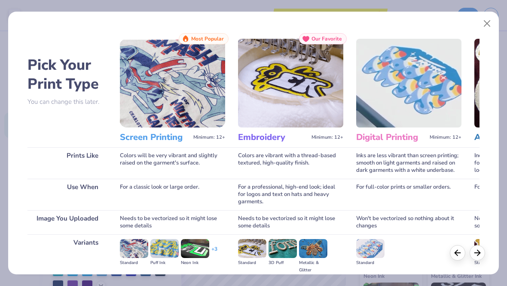
click at [184, 138] on h3 "Screen Printing" at bounding box center [155, 137] width 70 height 11
click at [175, 112] on img at bounding box center [172, 83] width 105 height 89
click at [484, 23] on button "Close" at bounding box center [487, 23] width 16 height 16
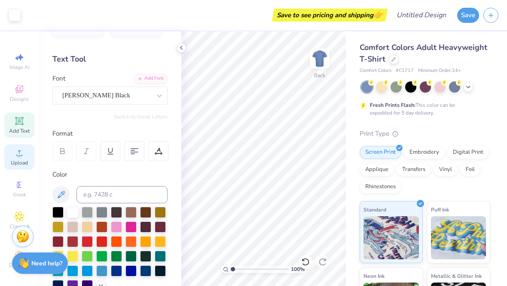
click at [13, 164] on span "Upload" at bounding box center [19, 162] width 17 height 7
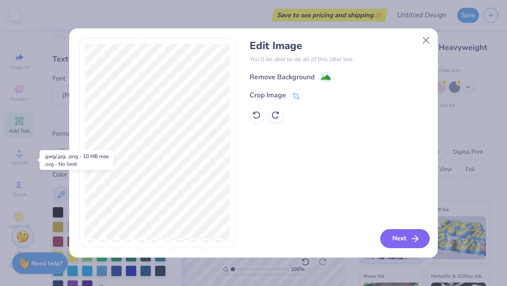
click at [413, 236] on icon "button" at bounding box center [415, 238] width 10 height 10
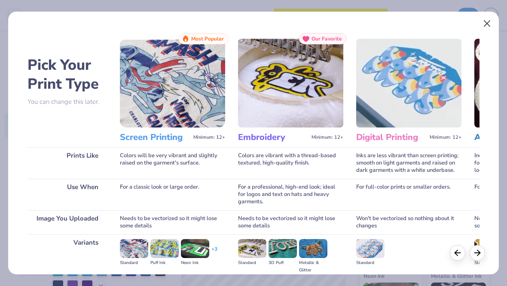
click at [489, 18] on button "Close" at bounding box center [487, 23] width 16 height 16
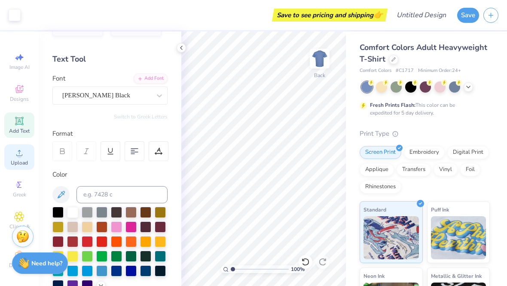
click at [12, 155] on div "Upload" at bounding box center [19, 156] width 30 height 25
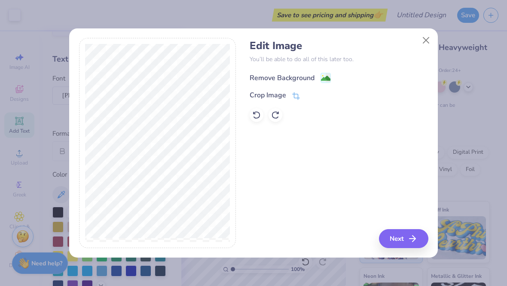
click at [317, 75] on div "Remove Background" at bounding box center [290, 77] width 81 height 11
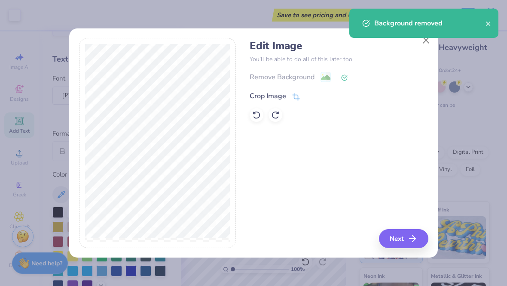
click at [295, 98] on icon at bounding box center [298, 96] width 6 height 6
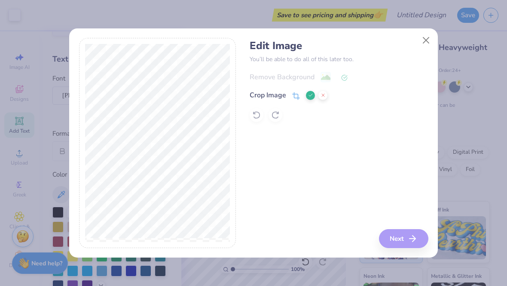
click at [418, 240] on div "Edit Image You’ll be able to do all of this later too. Remove Background Crop I…" at bounding box center [339, 143] width 178 height 210
click at [411, 233] on div "Edit Image You’ll be able to do all of this later too. Remove Background Crop I…" at bounding box center [339, 143] width 178 height 210
click at [372, 149] on div "Edit Image You’ll be able to do all of this later too. Remove Background Crop I…" at bounding box center [339, 143] width 178 height 210
click at [368, 160] on div "Edit Image You’ll be able to do all of this later too. Remove Background Crop I…" at bounding box center [339, 143] width 178 height 210
click at [308, 97] on icon at bounding box center [310, 94] width 5 height 5
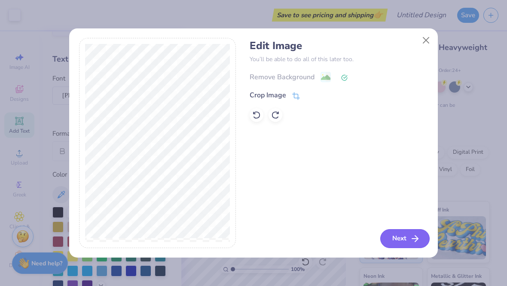
click at [411, 236] on icon "button" at bounding box center [415, 238] width 10 height 10
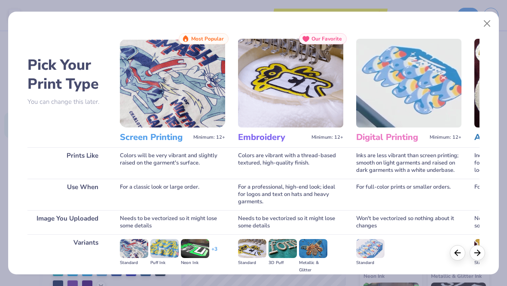
click at [168, 135] on h3 "Screen Printing" at bounding box center [155, 137] width 70 height 11
click at [183, 97] on img at bounding box center [172, 83] width 105 height 89
click at [182, 97] on img at bounding box center [172, 83] width 105 height 89
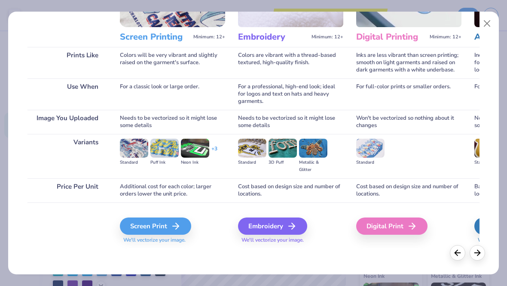
scroll to position [100, 0]
click at [159, 227] on div "Screen Print" at bounding box center [156, 225] width 71 height 17
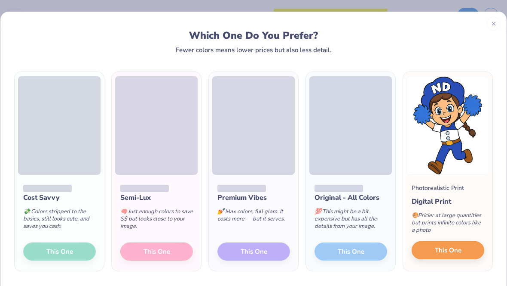
click at [458, 246] on span "This One" at bounding box center [448, 250] width 27 height 10
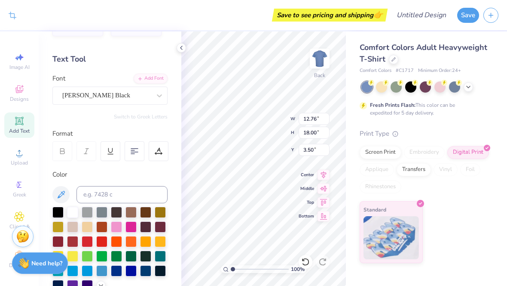
type input "7.98"
type input "11.26"
type input "7.38"
type input "10.41"
type input "8.27"
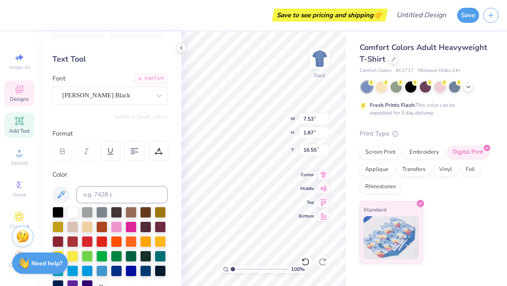
type input "1.87"
type input "16.55"
type input "2.16"
type input "3.00"
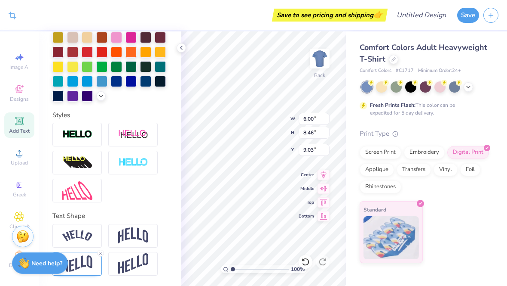
scroll to position [215, 0]
click at [305, 264] on icon at bounding box center [305, 261] width 9 height 9
click at [304, 261] on icon at bounding box center [305, 261] width 9 height 9
type input "6.58"
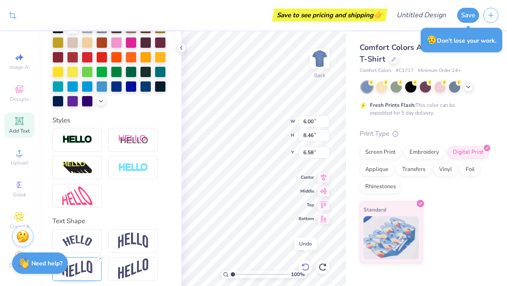
scroll to position [210, 0]
